Goal: Information Seeking & Learning: Find specific fact

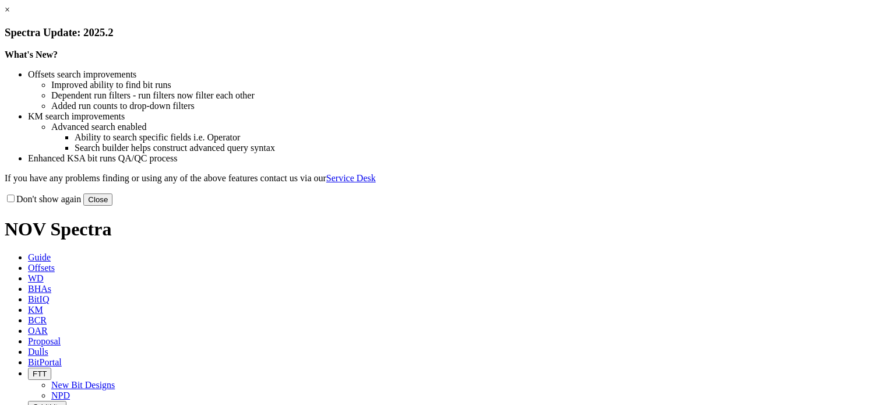
click at [113, 206] on button "Close" at bounding box center [97, 200] width 29 height 12
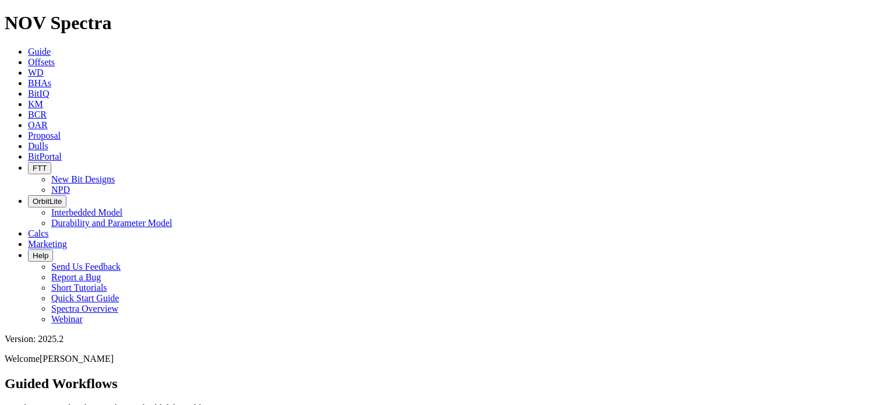
click at [67, 239] on span "Marketing" at bounding box center [47, 244] width 39 height 10
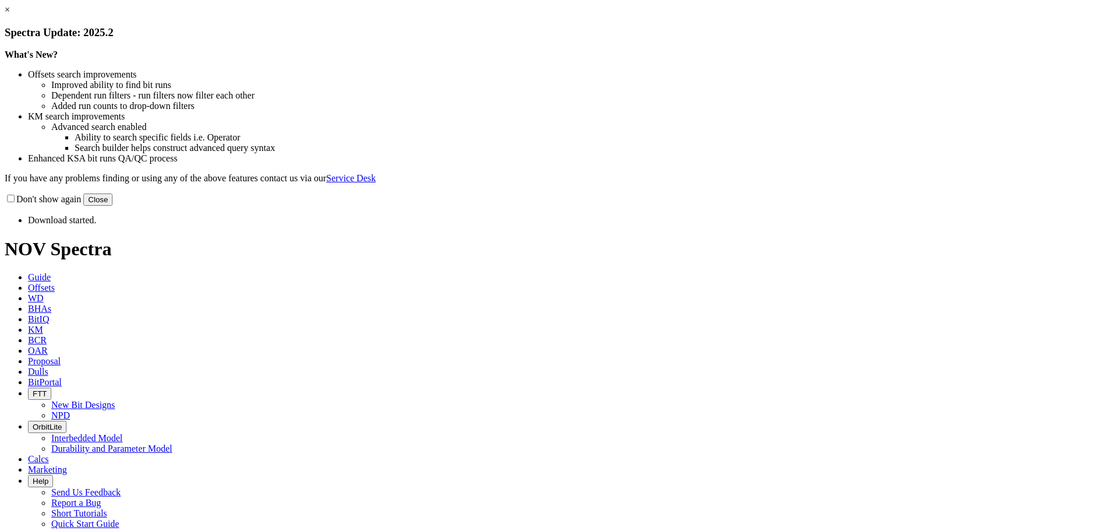
click at [113, 206] on button "Close" at bounding box center [97, 200] width 29 height 12
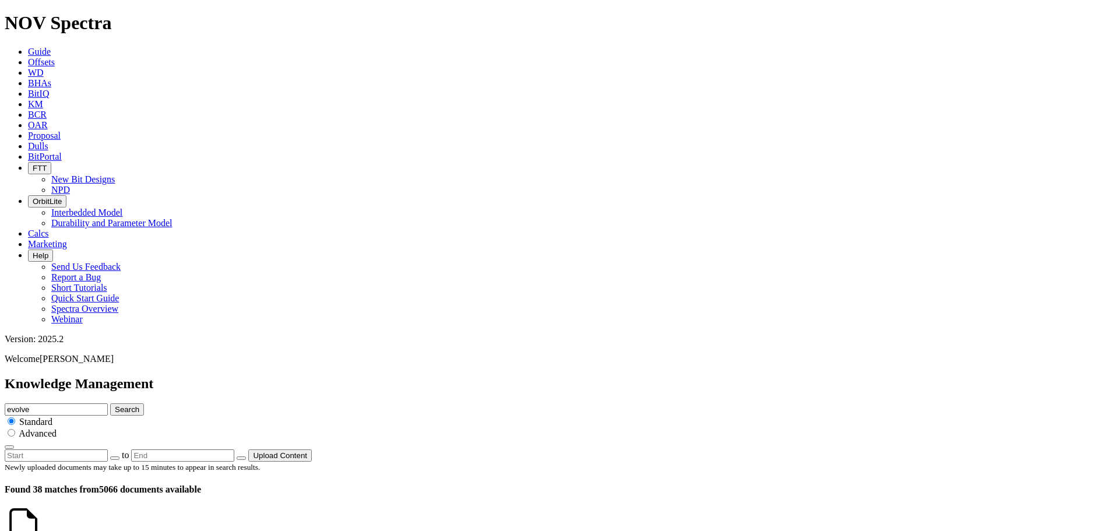
drag, startPoint x: 537, startPoint y: 59, endPoint x: 560, endPoint y: 64, distance: 23.2
click at [108, 403] on input "evolve" at bounding box center [56, 409] width 103 height 12
drag, startPoint x: 560, startPoint y: 64, endPoint x: 449, endPoint y: 59, distance: 111.4
click at [449, 376] on div "Knowledge Management evolve Search Standard Advanced to Upload Content" at bounding box center [560, 419] width 1110 height 86
type input "a"
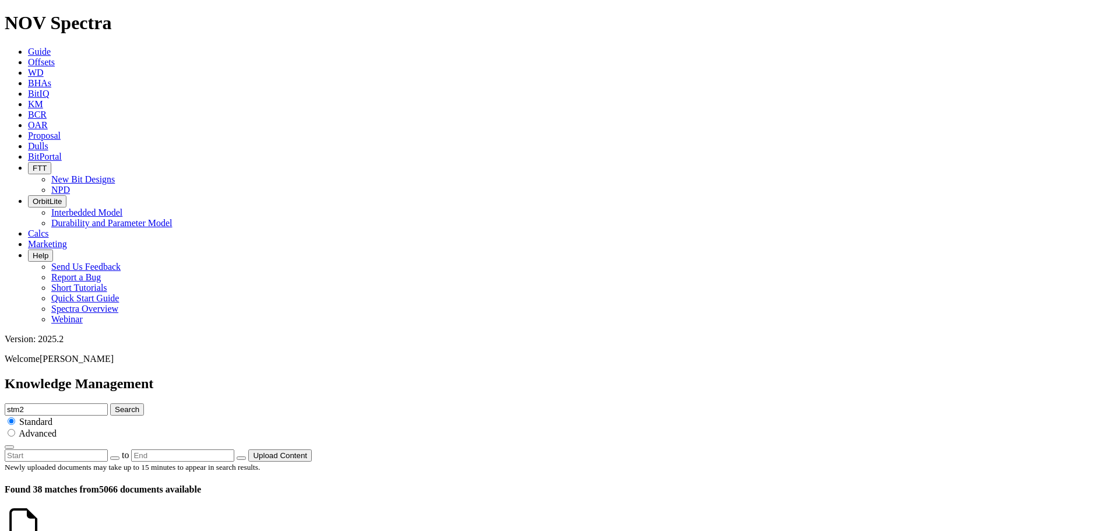
type input "stm2"
click at [110, 403] on button "Search" at bounding box center [127, 409] width 34 height 12
click at [108, 403] on input "stm2" at bounding box center [56, 409] width 103 height 12
type input "stm"
click at [110, 403] on button "Search" at bounding box center [127, 409] width 34 height 12
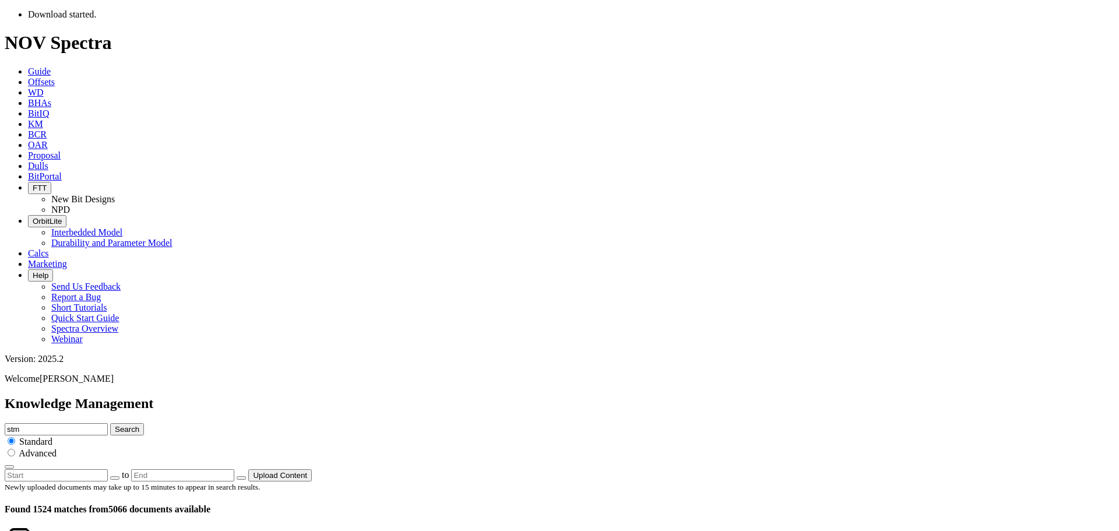
click at [108, 423] on input "stm" at bounding box center [56, 429] width 103 height 12
click at [110, 423] on button "Search" at bounding box center [127, 429] width 34 height 12
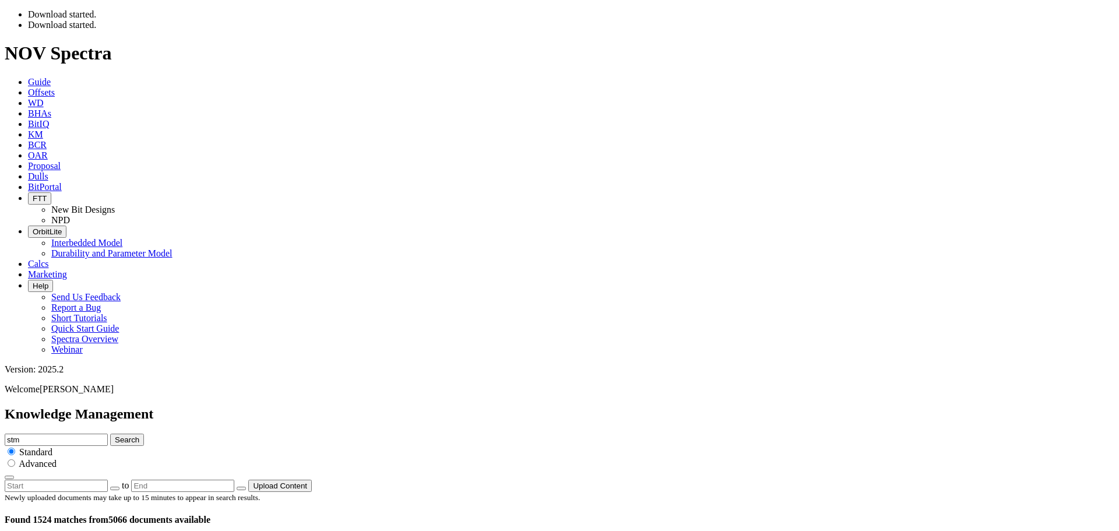
click at [108, 434] on input "stm" at bounding box center [56, 440] width 103 height 12
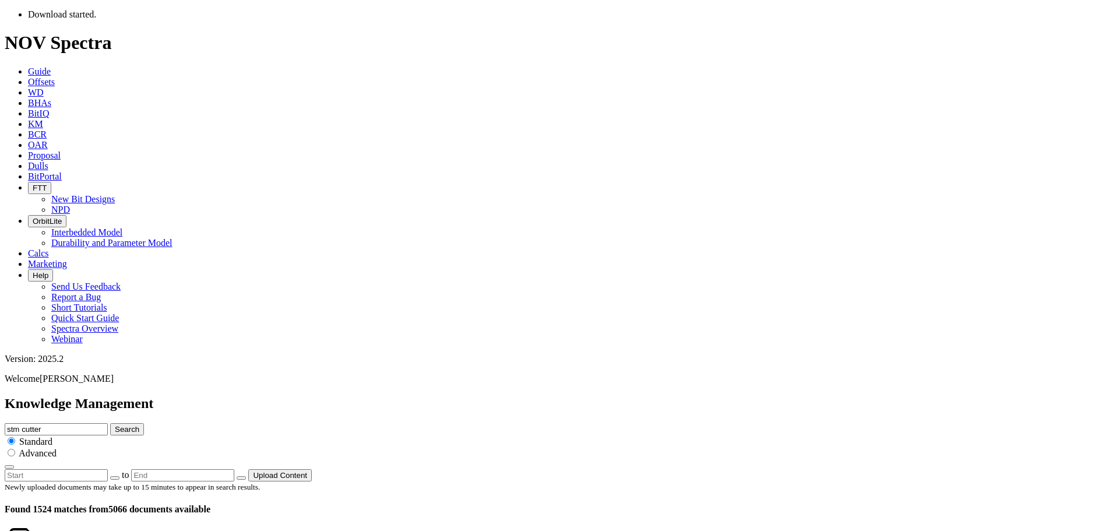
type input "stm cutter"
click at [110, 423] on button "Search" at bounding box center [127, 429] width 34 height 12
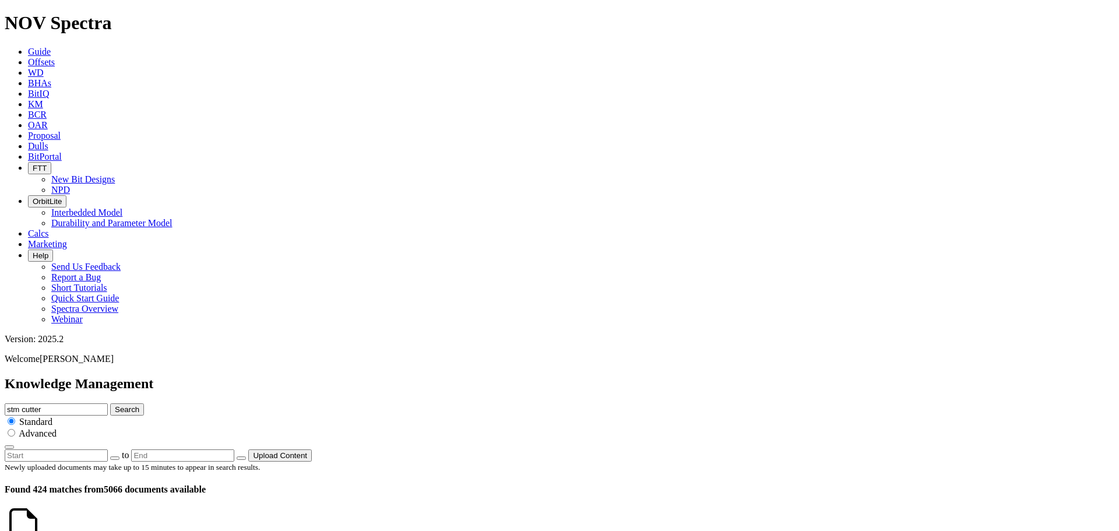
drag, startPoint x: 718, startPoint y: 158, endPoint x: 634, endPoint y: -71, distance: 243.2
click at [698, 416] on div "Standard Advanced" at bounding box center [560, 433] width 1110 height 34
click at [57, 428] on span "Advanced" at bounding box center [38, 433] width 38 height 10
click at [15, 429] on input "radio" at bounding box center [12, 433] width 8 height 8
radio input "true"
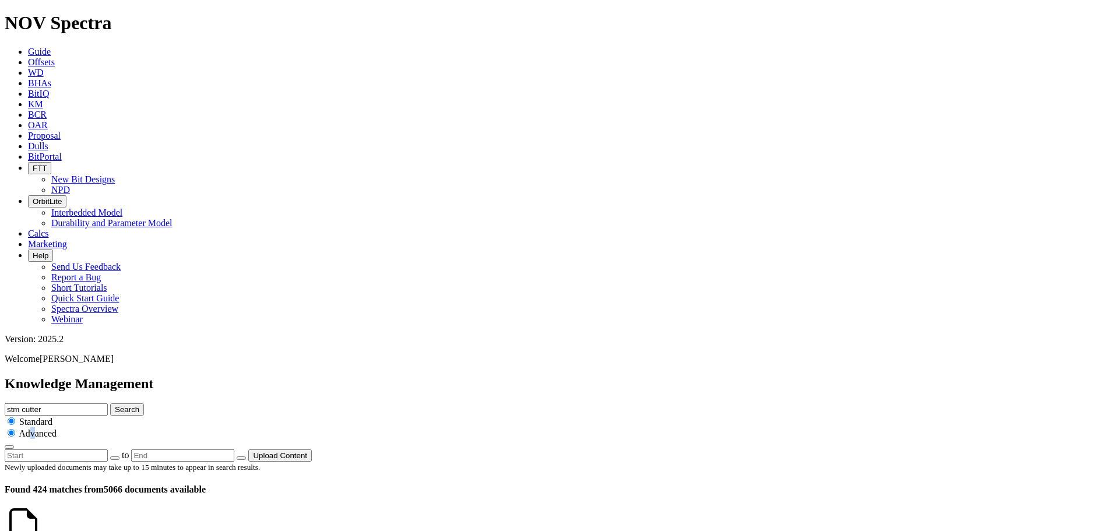
radio input "false"
drag, startPoint x: 749, startPoint y: 61, endPoint x: 743, endPoint y: 62, distance: 6.6
click at [108, 403] on input "stm cutter" at bounding box center [56, 409] width 103 height 12
type input "stm2 cutter"
click at [144, 403] on button "Search" at bounding box center [127, 409] width 34 height 12
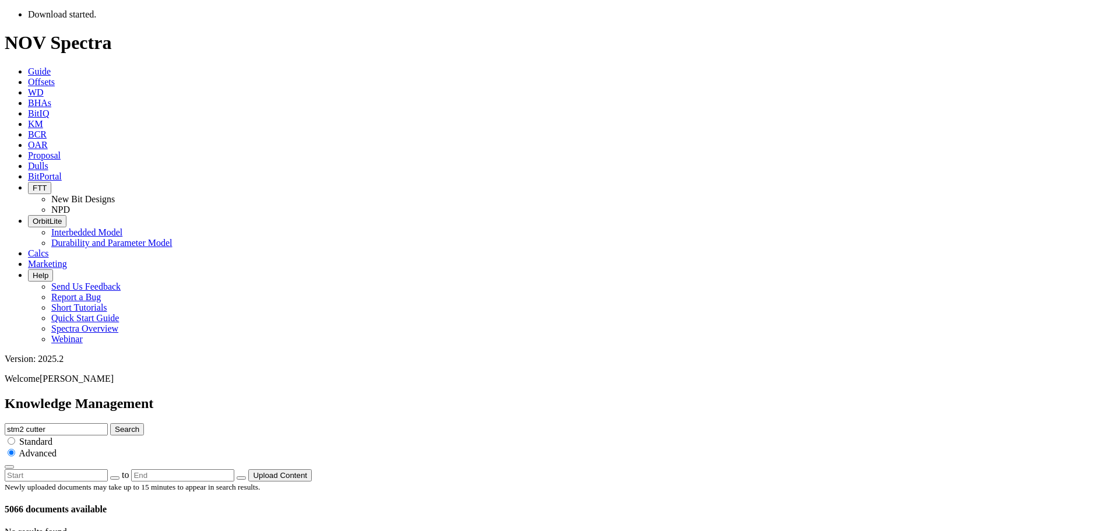
click at [870, 482] on div at bounding box center [560, 482] width 1110 height 0
